Goal: Information Seeking & Learning: Learn about a topic

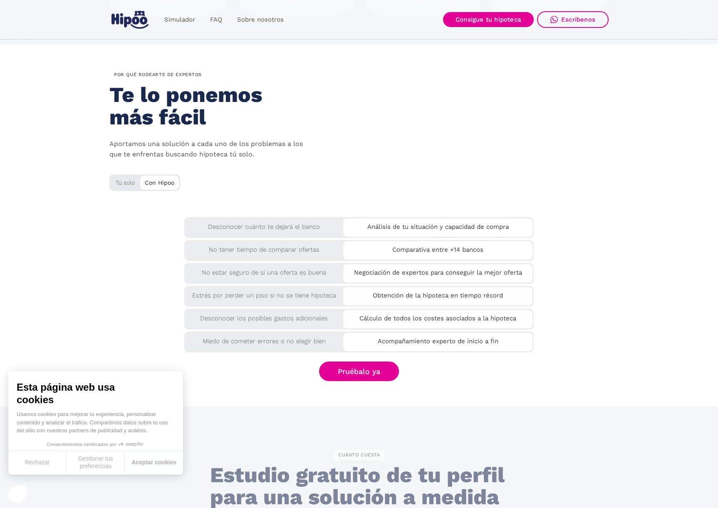
scroll to position [1340, 0]
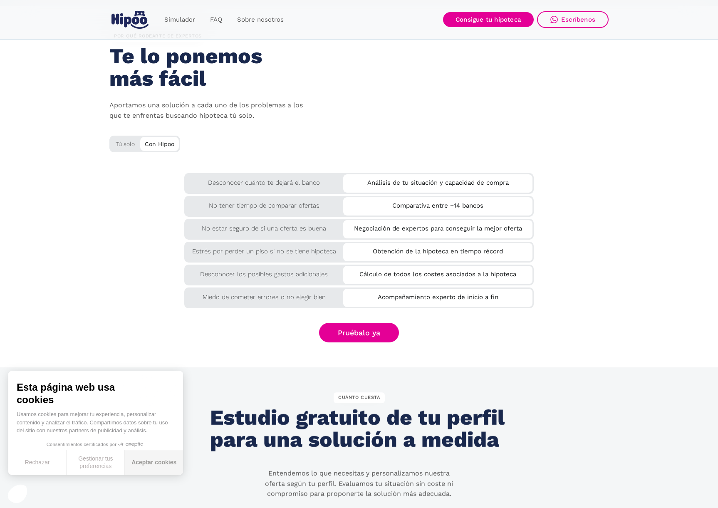
click at [156, 460] on button "Aceptar cookies" at bounding box center [154, 462] width 58 height 25
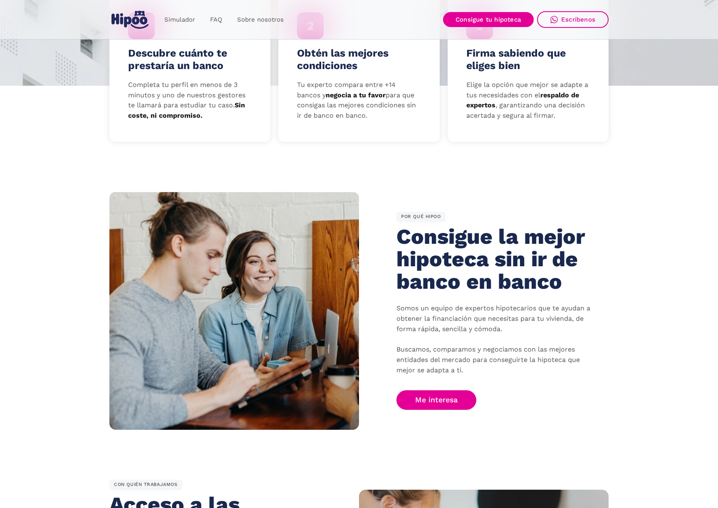
scroll to position [0, 0]
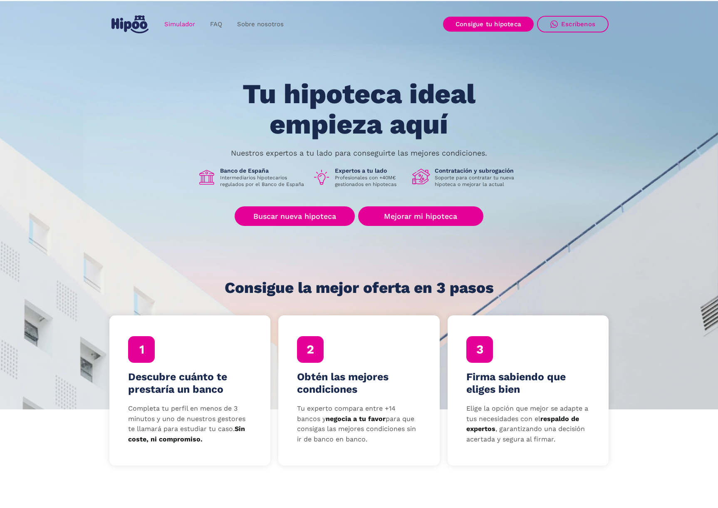
click at [191, 26] on link "Simulador" at bounding box center [180, 24] width 46 height 16
click at [566, 28] on div "Escríbenos" at bounding box center [578, 23] width 34 height 7
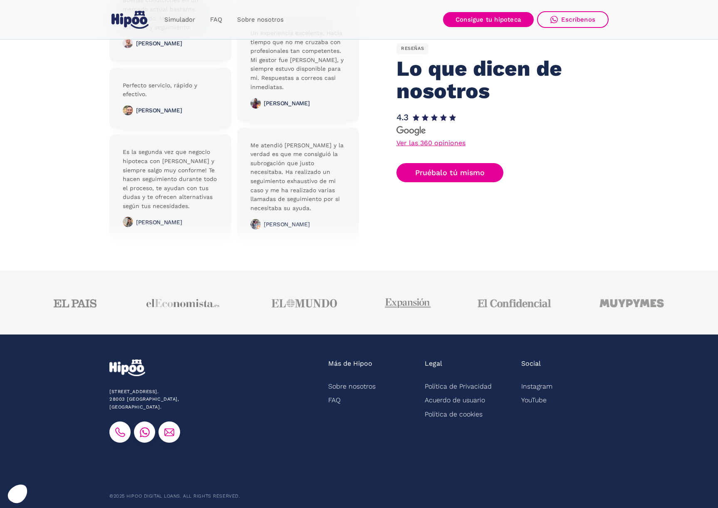
scroll to position [1948, 0]
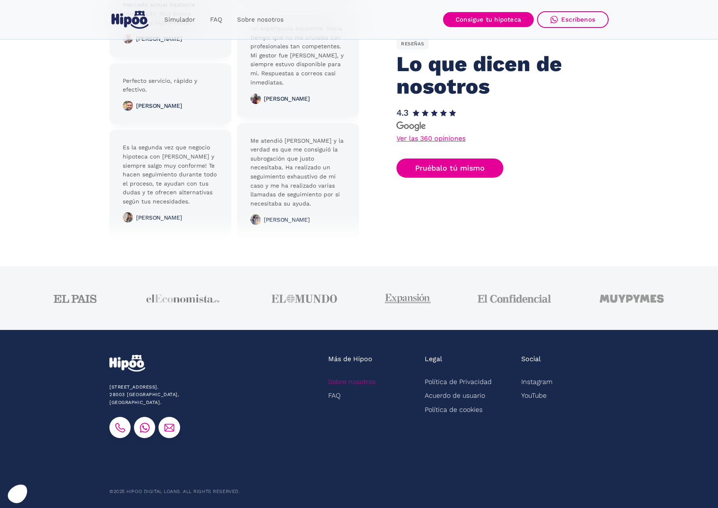
click at [365, 384] on link "Sobre nosotros" at bounding box center [351, 382] width 47 height 14
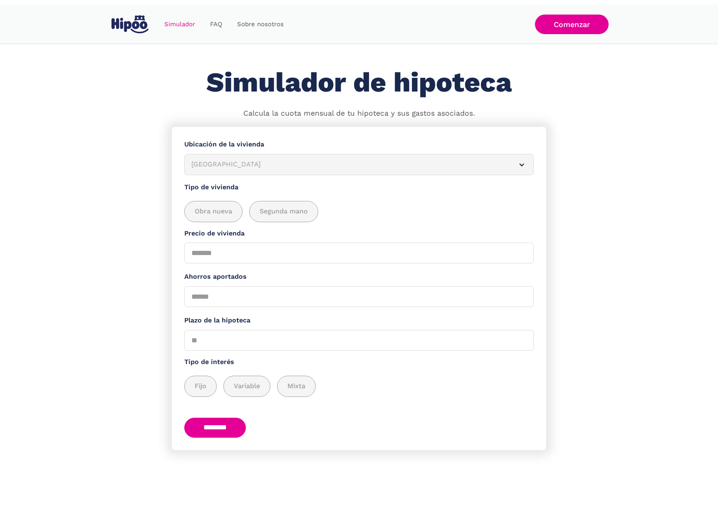
scroll to position [15, 0]
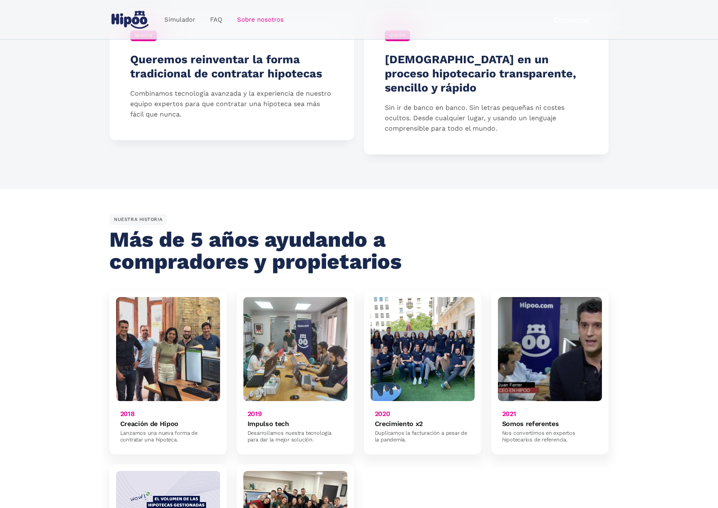
scroll to position [300, 0]
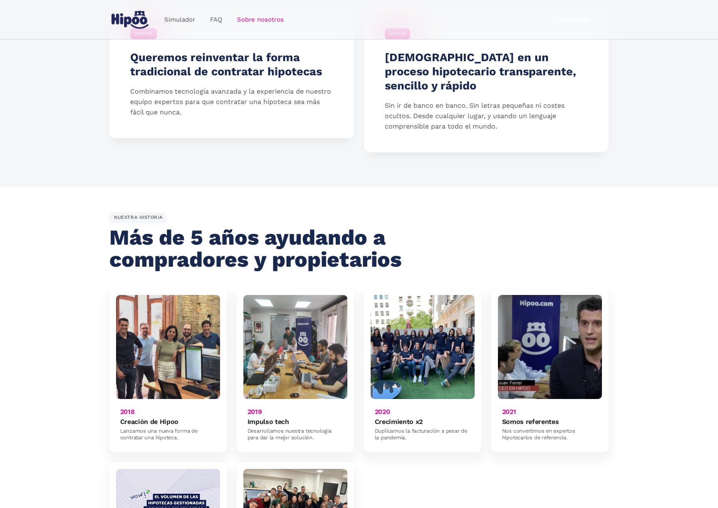
click at [531, 351] on img at bounding box center [550, 347] width 104 height 104
click at [530, 354] on img at bounding box center [550, 347] width 104 height 104
click at [526, 418] on h6 "Somos referentes" at bounding box center [530, 422] width 57 height 8
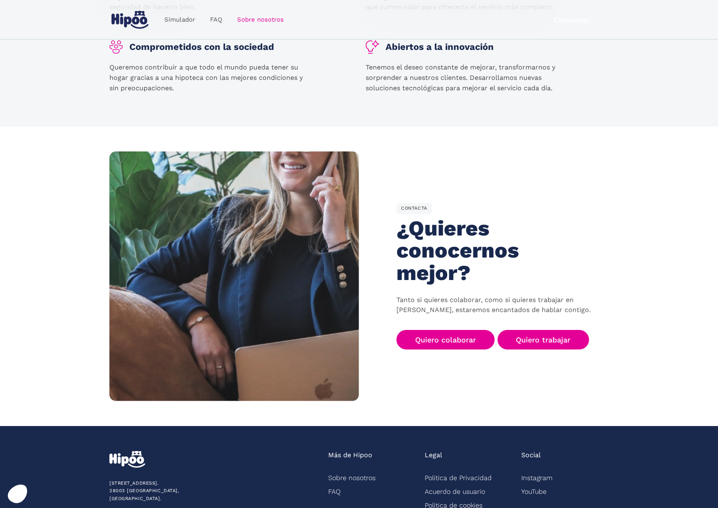
scroll to position [1171, 0]
